Goal: Task Accomplishment & Management: Manage account settings

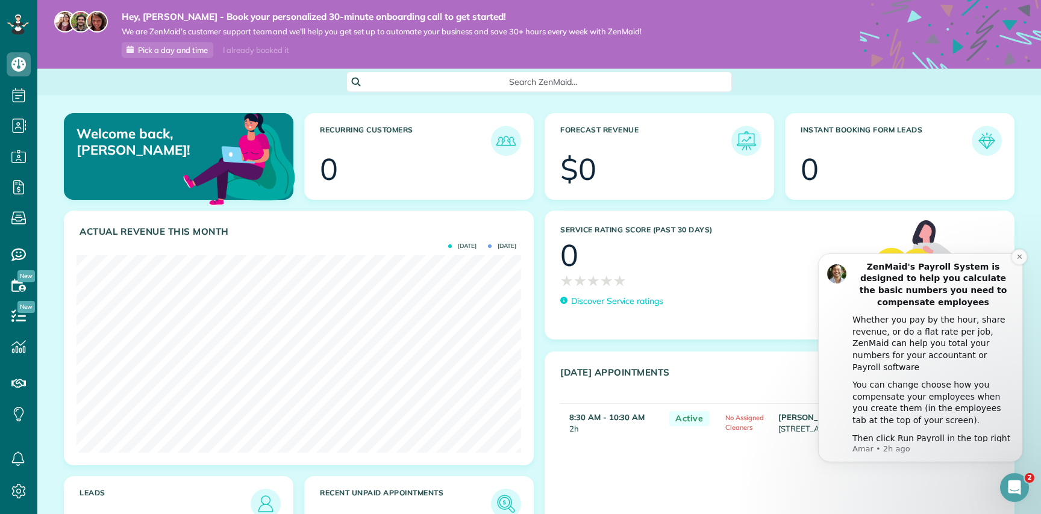
click at [927, 344] on div "Whether you pay by the hour, share revenue, or do a flat rate per job, ZenMaid …" at bounding box center [932, 343] width 161 height 59
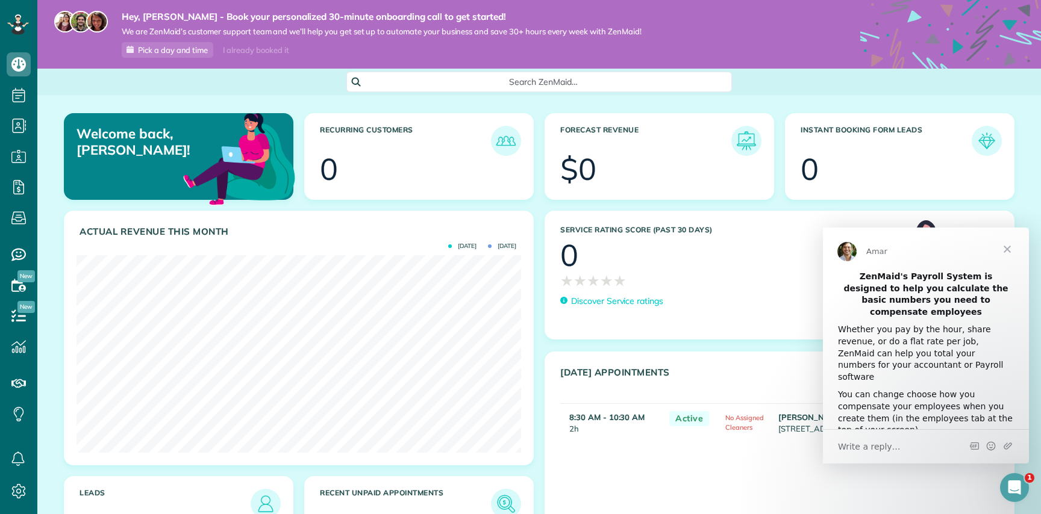
click at [921, 339] on div "Whether you pay by the hour, share revenue, or do a flat rate per job, ZenMaid …" at bounding box center [926, 353] width 176 height 59
click at [944, 390] on div "You can change choose how you compensate your employees when you create them (i…" at bounding box center [926, 412] width 176 height 47
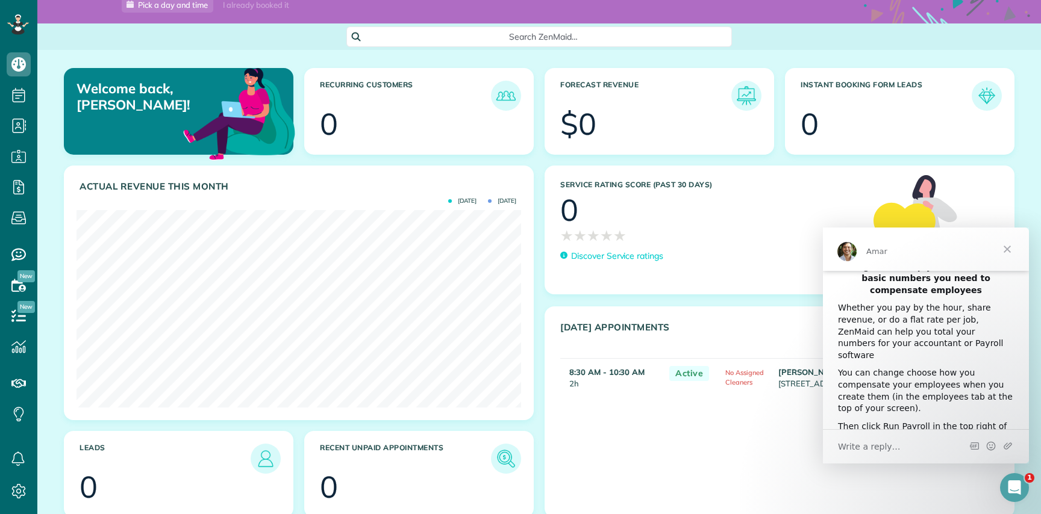
scroll to position [47, 0]
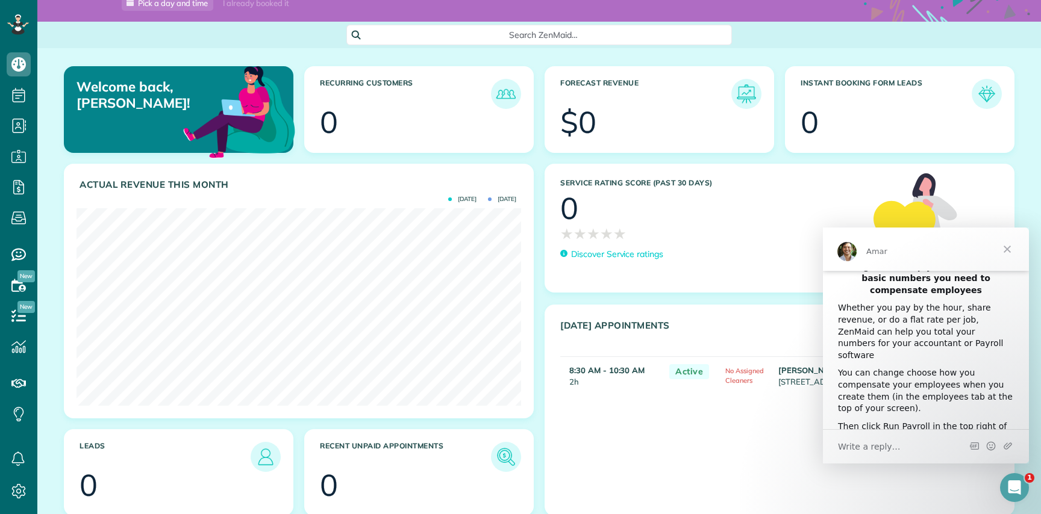
click at [1005, 245] on span "Close" at bounding box center [1006, 249] width 43 height 43
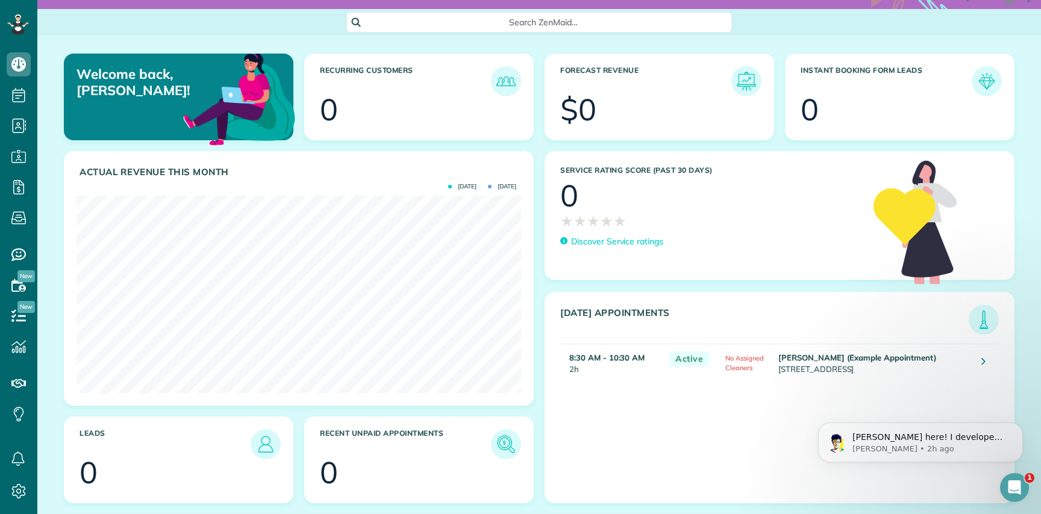
scroll to position [52, 0]
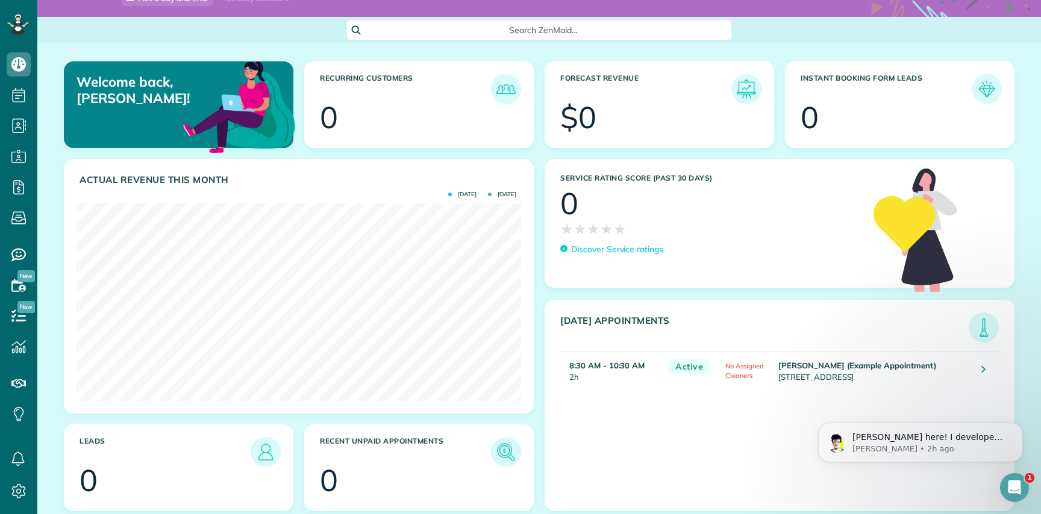
click at [1006, 480] on div "Open Intercom Messenger" at bounding box center [1014, 488] width 40 height 40
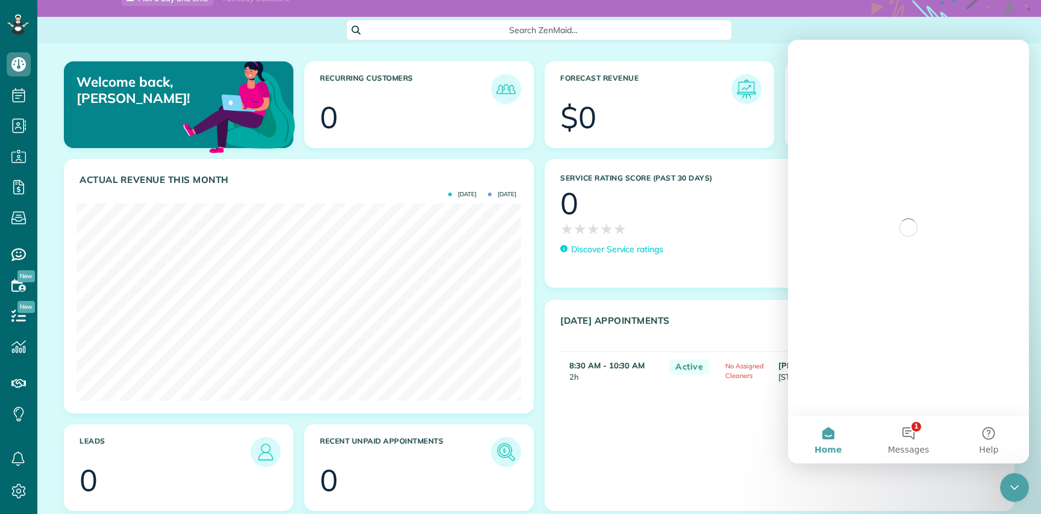
scroll to position [0, 0]
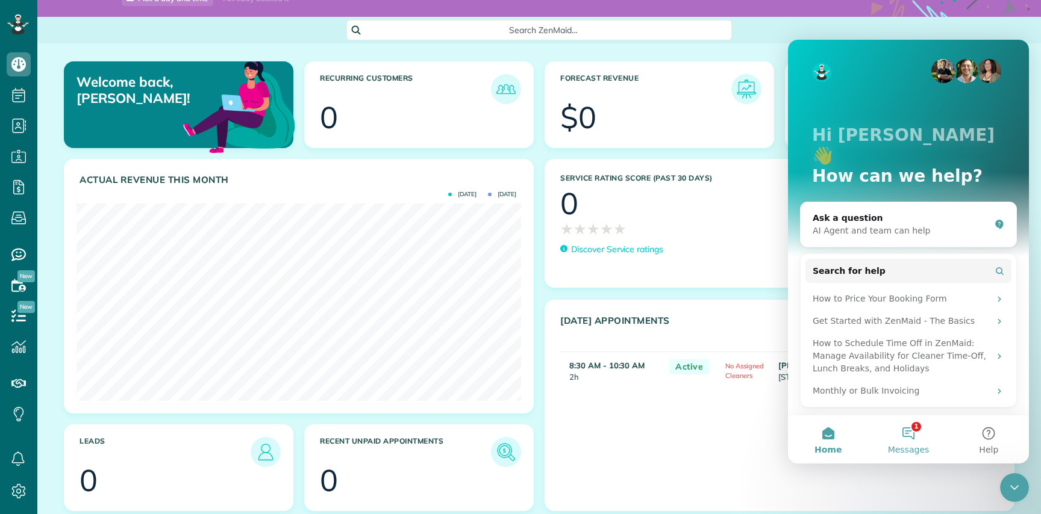
click at [926, 452] on span "Messages" at bounding box center [909, 450] width 42 height 8
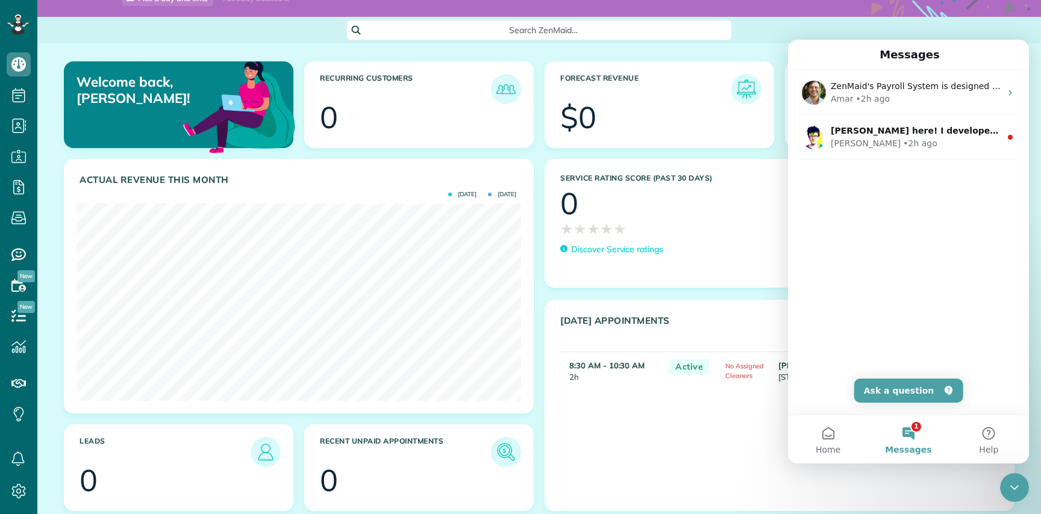
click at [1018, 490] on icon "Close Intercom Messenger" at bounding box center [1014, 488] width 14 height 14
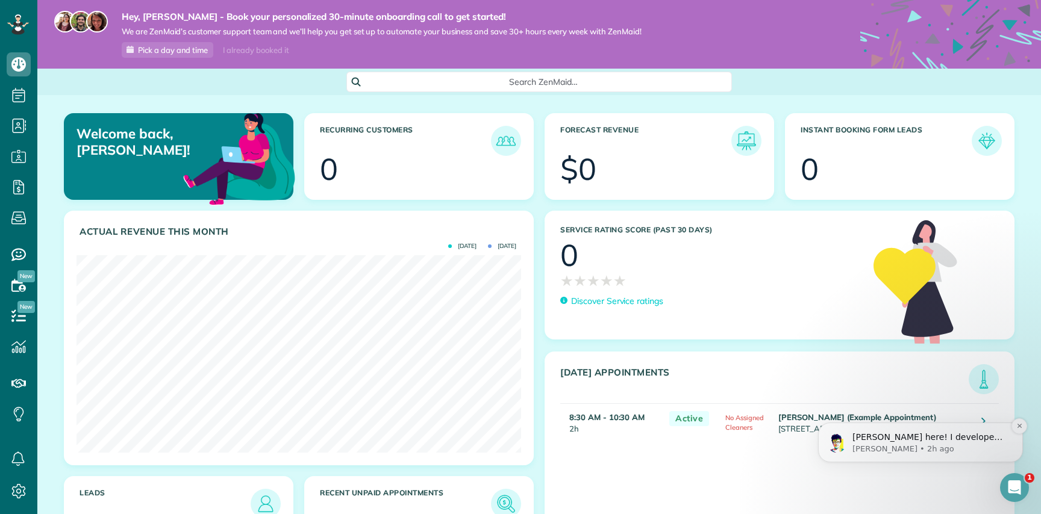
click at [909, 455] on div "Alex here! I developed the software you're currently trialing (though I have he…" at bounding box center [920, 443] width 205 height 40
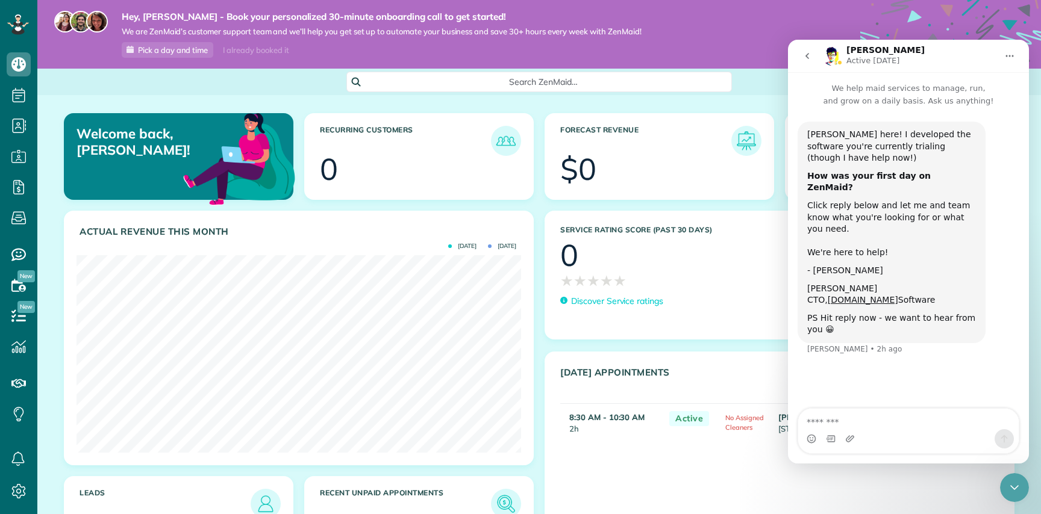
click at [884, 18] on icon at bounding box center [950, 90] width 181 height 181
click at [803, 51] on icon "go back" at bounding box center [807, 56] width 10 height 10
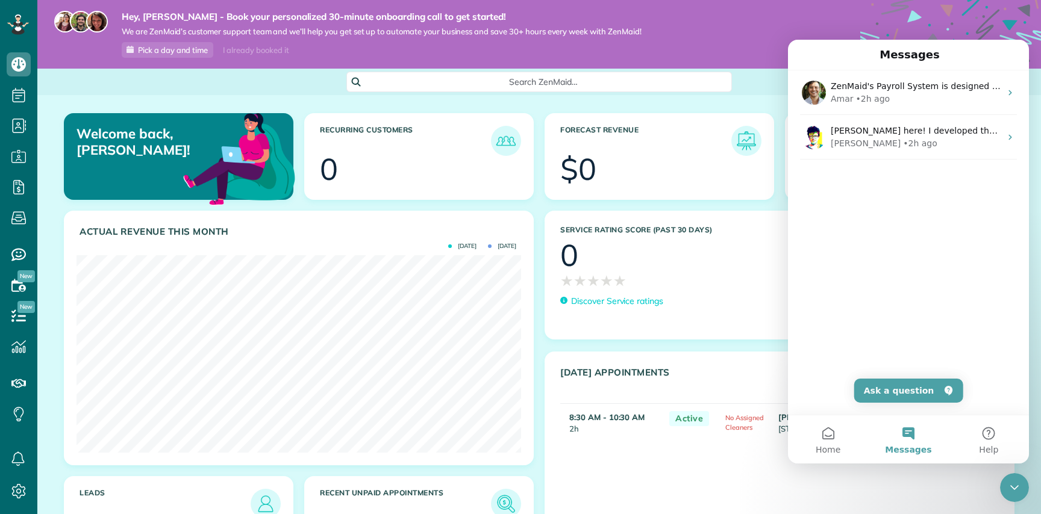
click at [705, 168] on div at bounding box center [679, 171] width 157 height 30
click at [1014, 480] on div "Close Intercom Messenger" at bounding box center [1014, 487] width 29 height 29
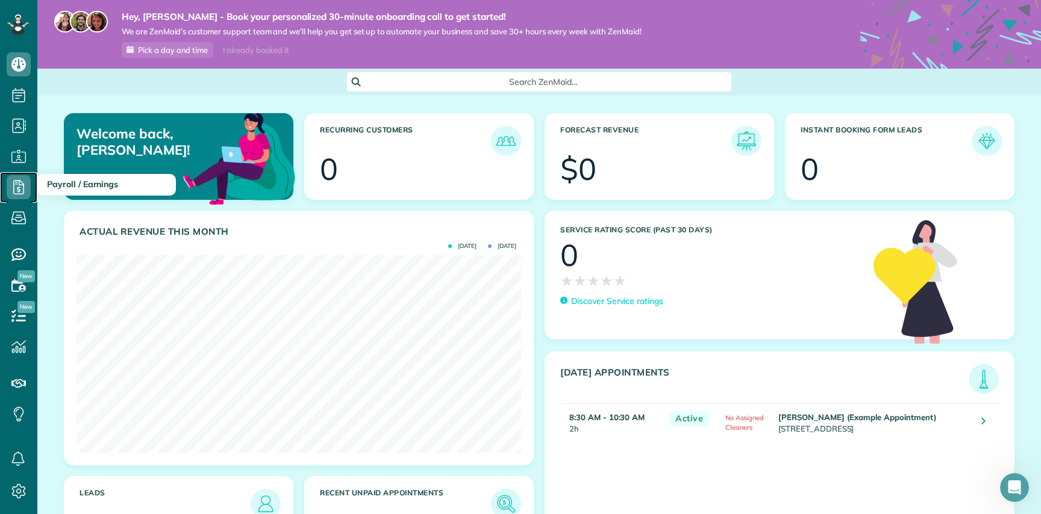
click at [24, 191] on icon at bounding box center [19, 187] width 24 height 24
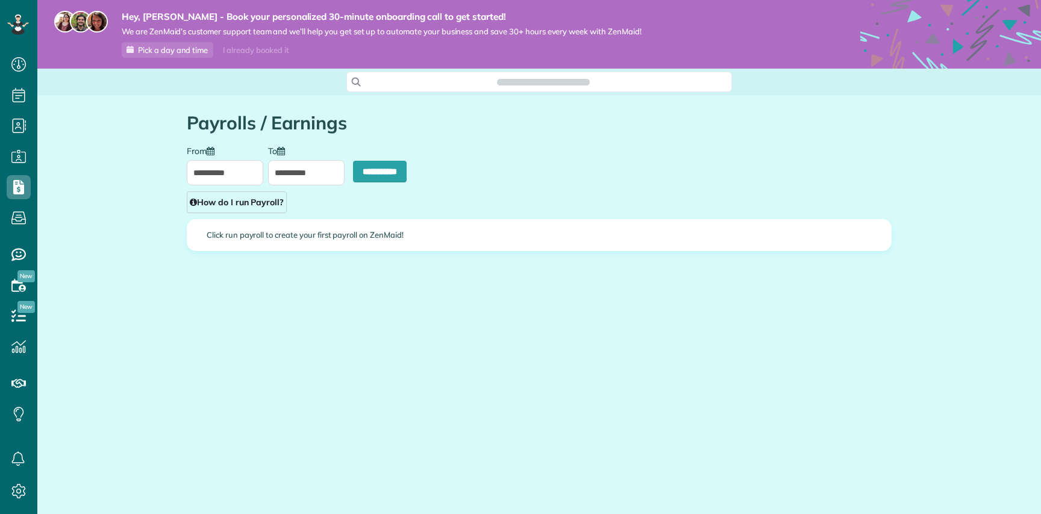
scroll to position [5, 5]
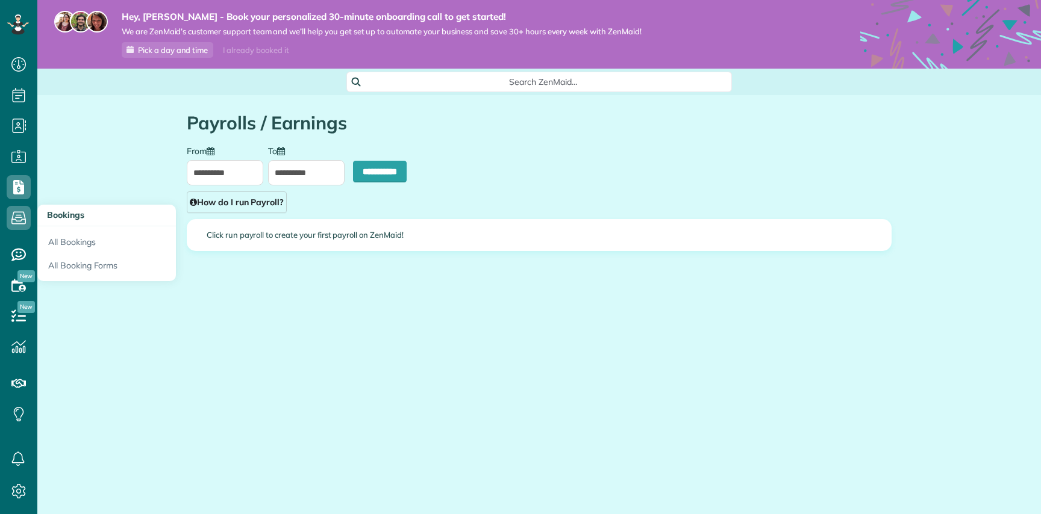
type input "**********"
click at [358, 174] on input "**********" at bounding box center [380, 172] width 54 height 22
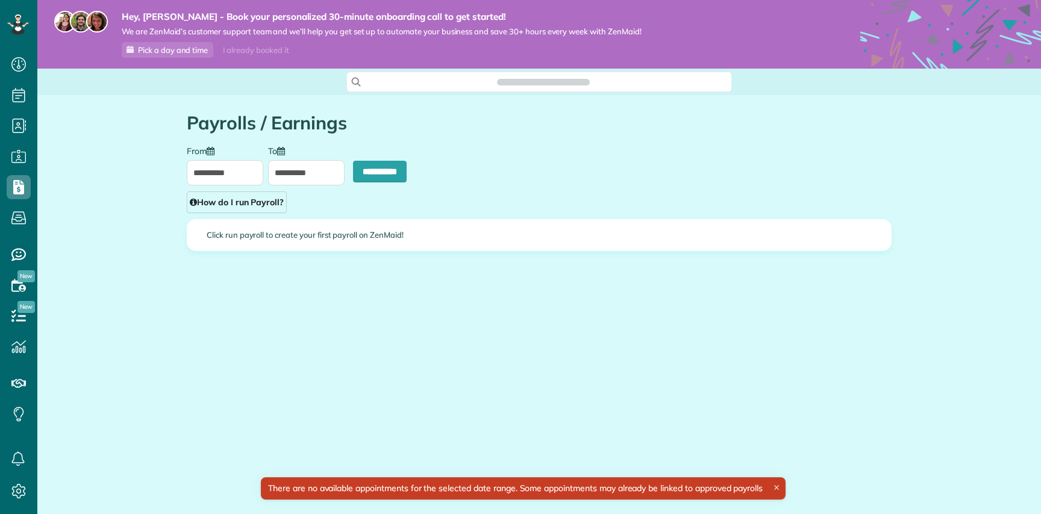
scroll to position [5, 5]
type input "**********"
click at [567, 491] on div "There are no available appointments for the selected date range. Some appointme…" at bounding box center [523, 489] width 525 height 22
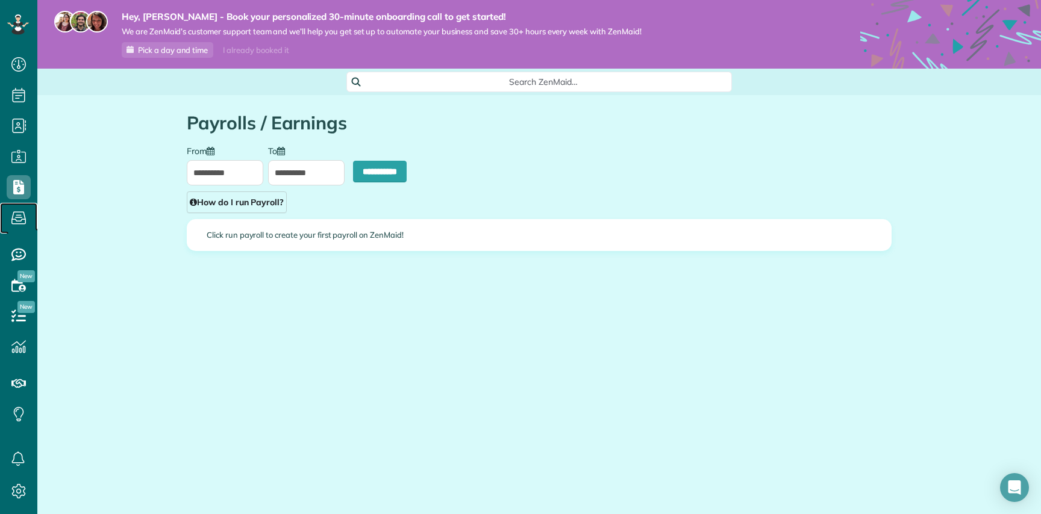
click at [19, 207] on icon at bounding box center [19, 218] width 24 height 24
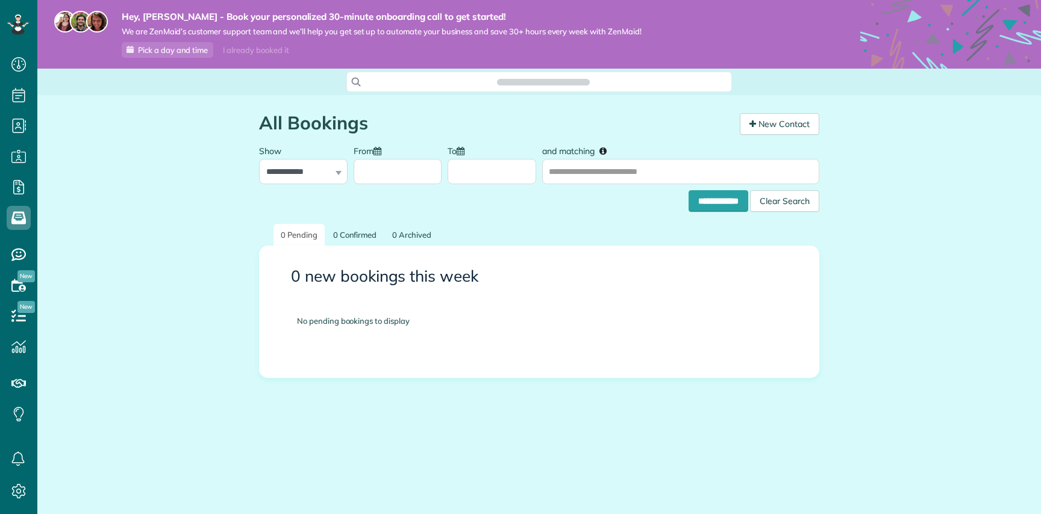
scroll to position [5, 5]
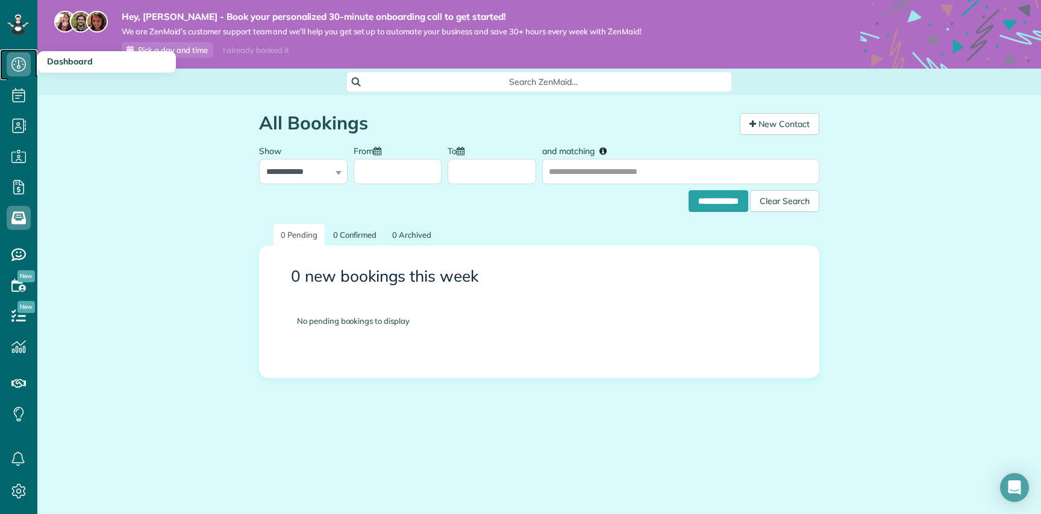
click at [24, 65] on icon at bounding box center [19, 64] width 24 height 24
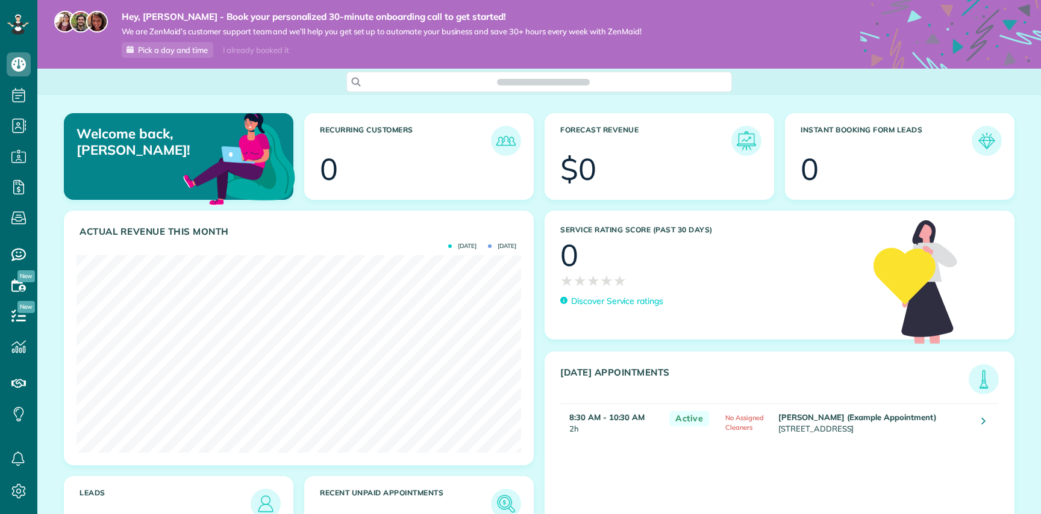
scroll to position [514, 37]
click at [18, 313] on icon at bounding box center [19, 316] width 24 height 24
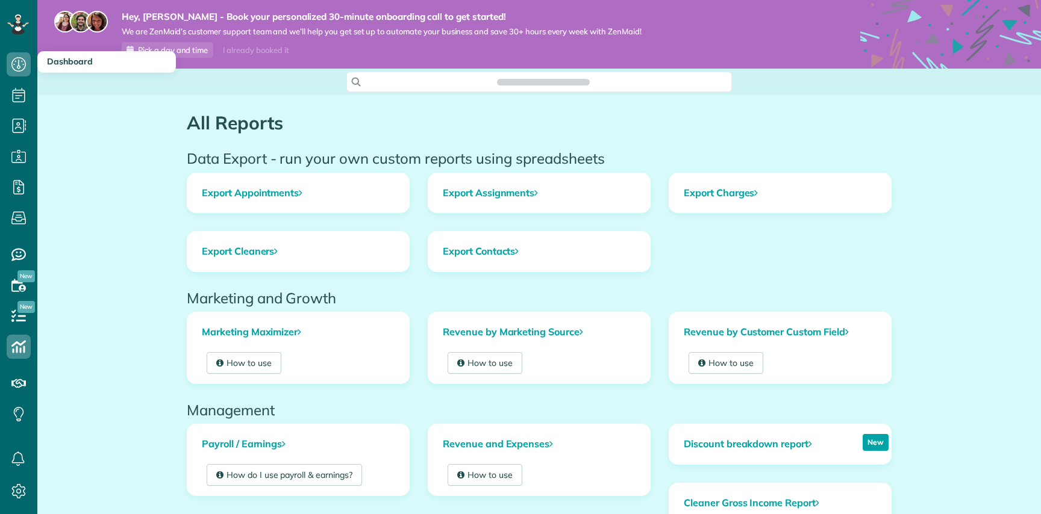
scroll to position [5, 5]
click at [19, 58] on icon at bounding box center [19, 64] width 24 height 24
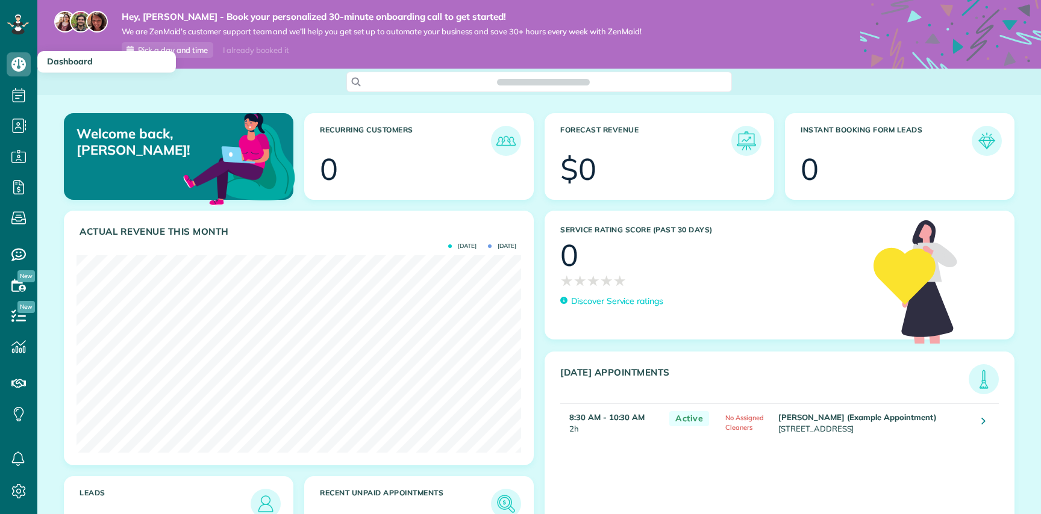
scroll to position [198, 444]
